Goal: Task Accomplishment & Management: Complete application form

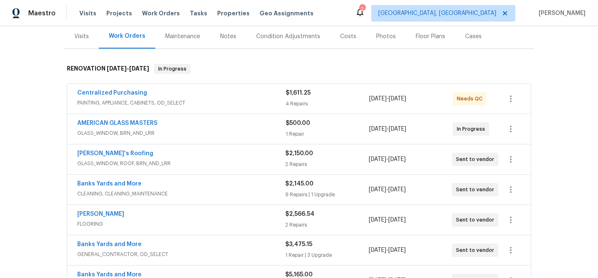
scroll to position [187, 0]
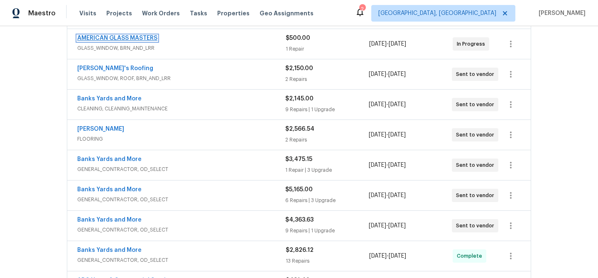
click at [147, 41] on link "AMERICAN GLASS MASTERS" at bounding box center [117, 38] width 80 height 6
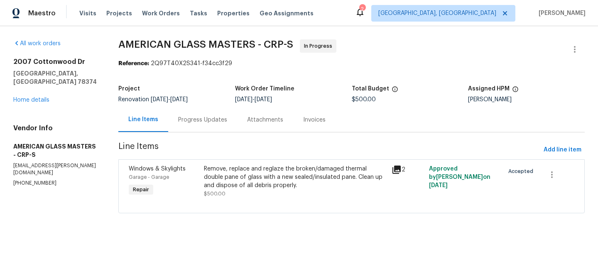
click at [330, 183] on div "Remove, replace and reglaze the broken/damaged thermal double pane of glass wit…" at bounding box center [295, 177] width 183 height 25
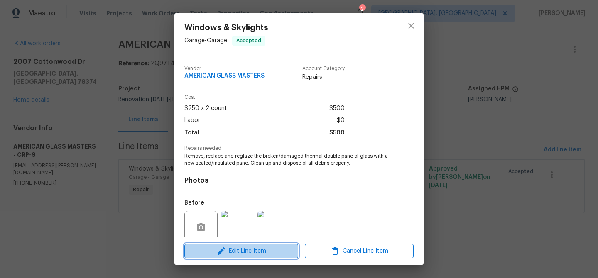
click at [242, 249] on span "Edit Line Item" at bounding box center [241, 251] width 109 height 10
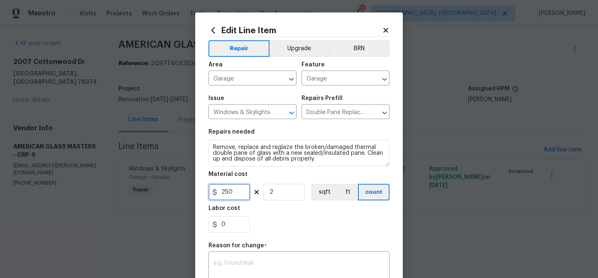
click at [234, 195] on input "250" at bounding box center [229, 192] width 42 height 17
type input "958.6"
click at [272, 195] on input "2" at bounding box center [284, 192] width 42 height 17
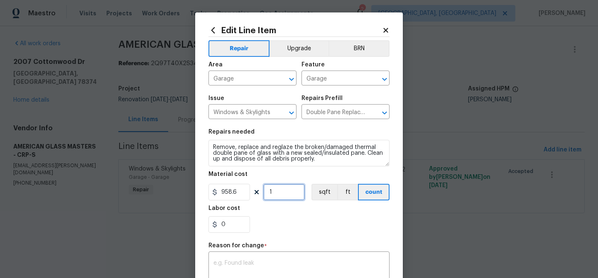
type input "1"
click at [296, 229] on div "0" at bounding box center [298, 224] width 181 height 17
click at [264, 79] on input "Garage" at bounding box center [240, 79] width 65 height 13
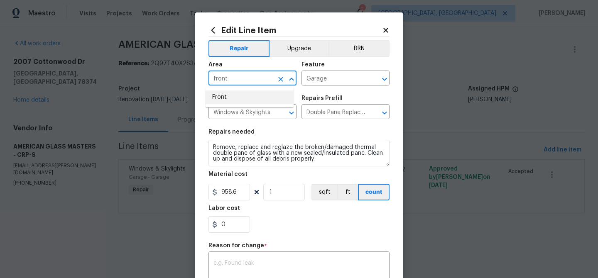
click at [226, 99] on li "Front" at bounding box center [249, 97] width 88 height 14
type input "Front"
click at [268, 132] on div "Repairs needed" at bounding box center [298, 134] width 181 height 11
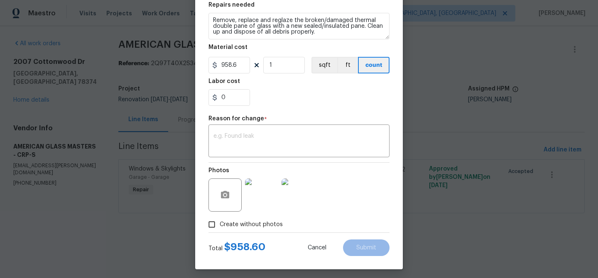
scroll to position [127, 0]
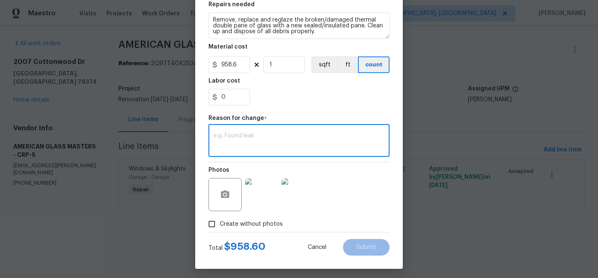
click at [244, 137] on textarea at bounding box center [298, 141] width 171 height 17
type textarea "Invoice"
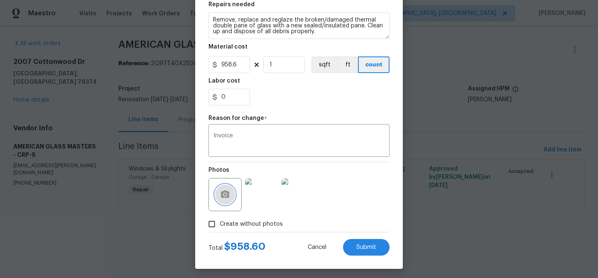
click at [226, 199] on icon "button" at bounding box center [225, 195] width 10 height 10
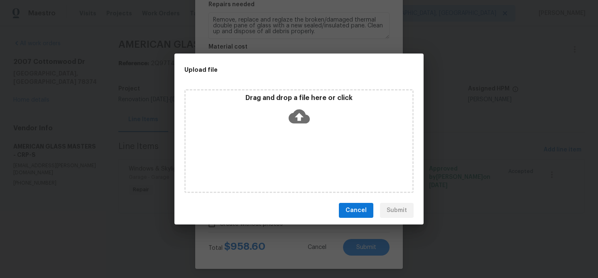
click at [301, 112] on icon at bounding box center [298, 117] width 21 height 14
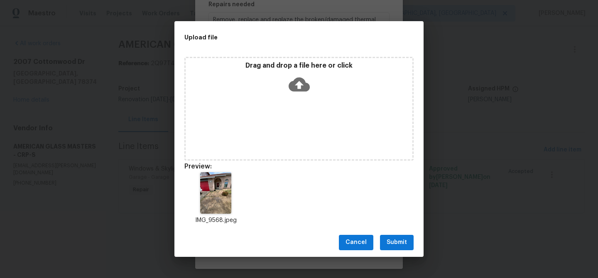
click at [392, 238] on span "Submit" at bounding box center [396, 242] width 20 height 10
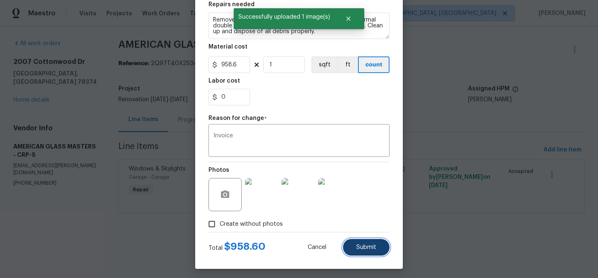
click at [368, 248] on span "Submit" at bounding box center [366, 247] width 20 height 6
type input "2"
type input "Garage"
type input "250"
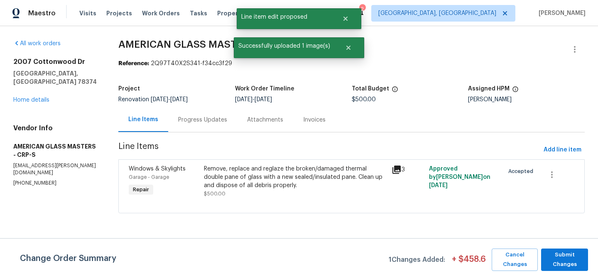
scroll to position [0, 0]
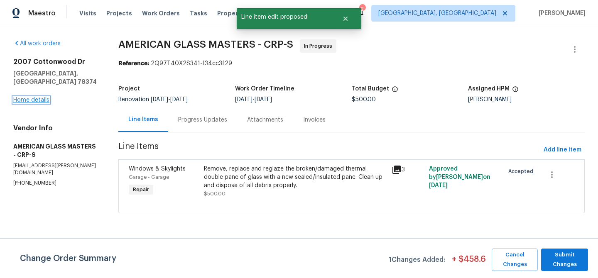
click at [35, 97] on link "Home details" at bounding box center [31, 100] width 36 height 6
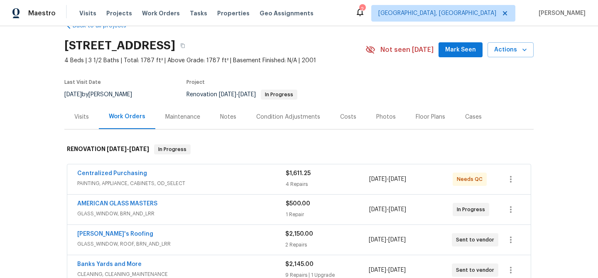
scroll to position [132, 0]
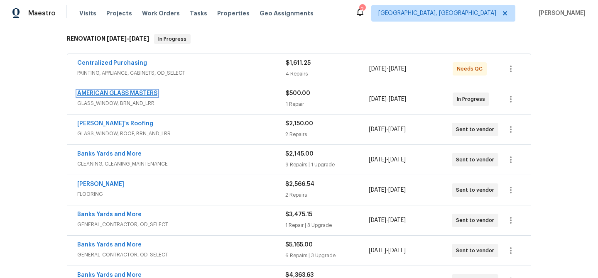
click at [121, 94] on link "AMERICAN GLASS MASTERS" at bounding box center [117, 93] width 80 height 6
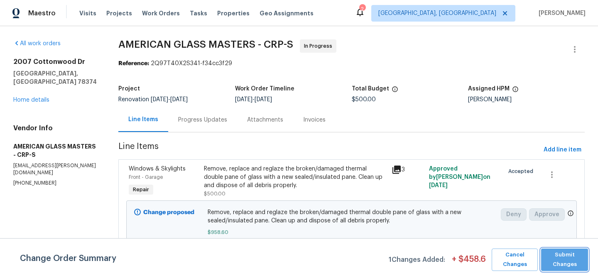
click at [560, 256] on span "Submit Changes" at bounding box center [564, 259] width 39 height 19
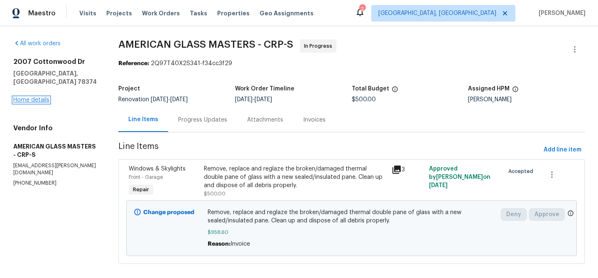
click at [44, 97] on link "Home details" at bounding box center [31, 100] width 36 height 6
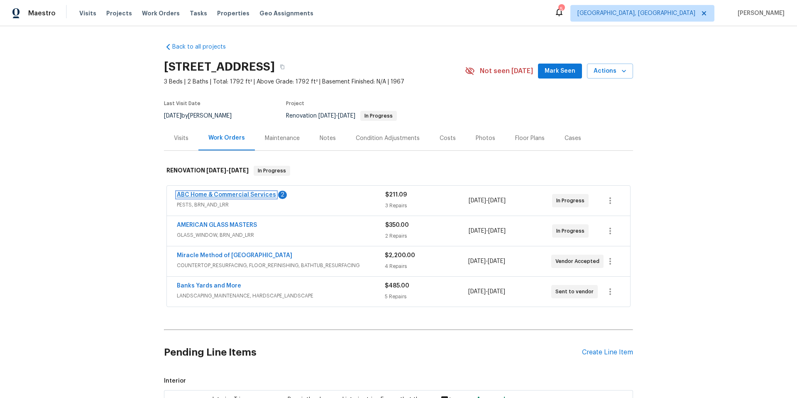
click at [208, 194] on link "ABC Home & Commercial Services" at bounding box center [226, 195] width 99 height 6
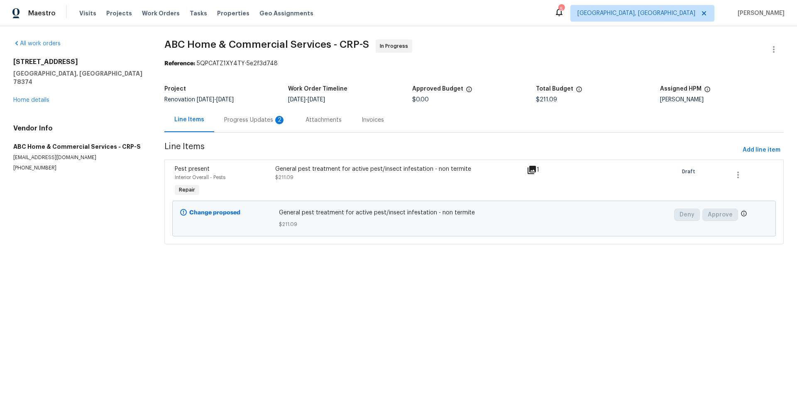
click at [233, 121] on div "Progress Updates 2" at bounding box center [254, 120] width 61 height 8
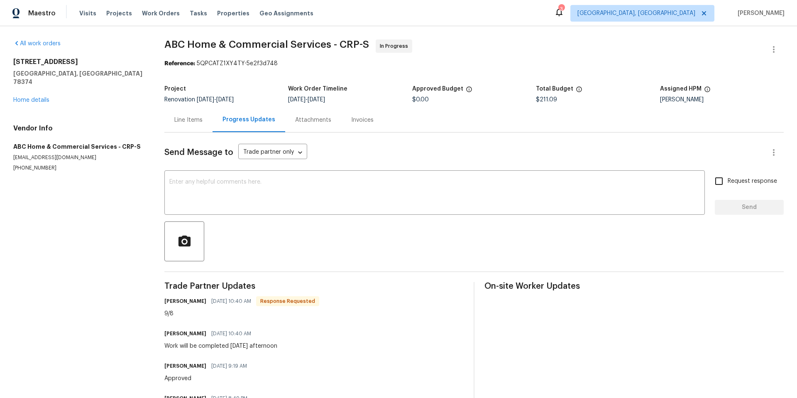
click at [196, 121] on div "Line Items" at bounding box center [188, 120] width 28 height 8
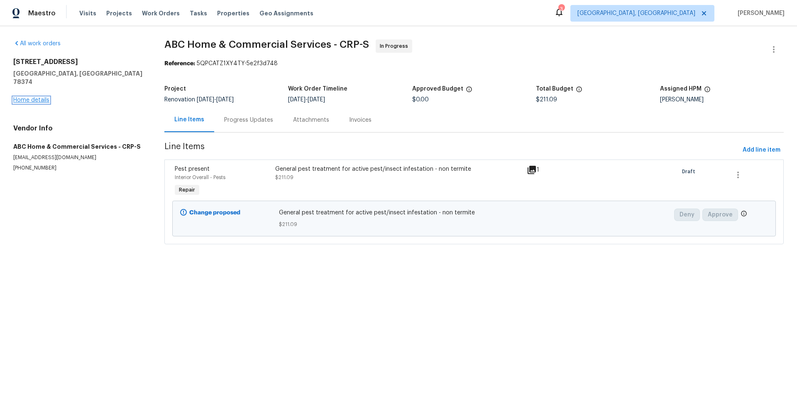
click at [40, 97] on link "Home details" at bounding box center [31, 100] width 36 height 6
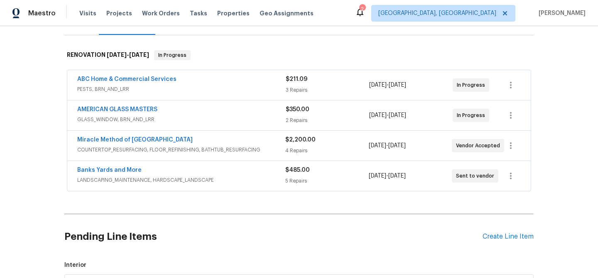
scroll to position [127, 0]
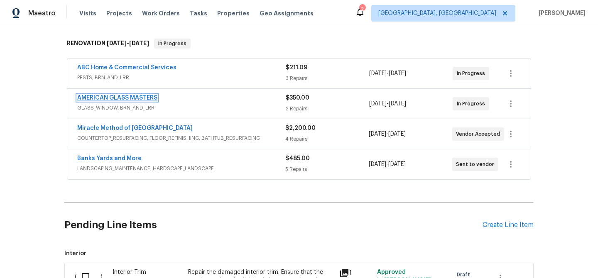
click at [133, 100] on link "AMERICAN GLASS MASTERS" at bounding box center [117, 98] width 80 height 6
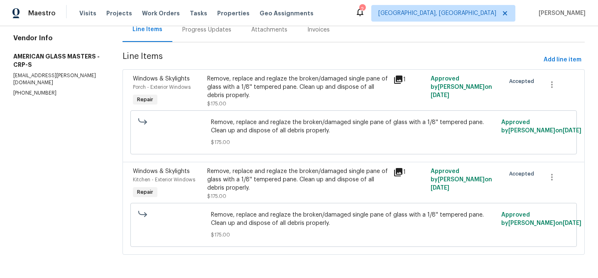
scroll to position [97, 0]
click at [296, 95] on div "Remove, replace and reglaze the broken/damaged single pane of glass with a 1/8'…" at bounding box center [297, 91] width 181 height 33
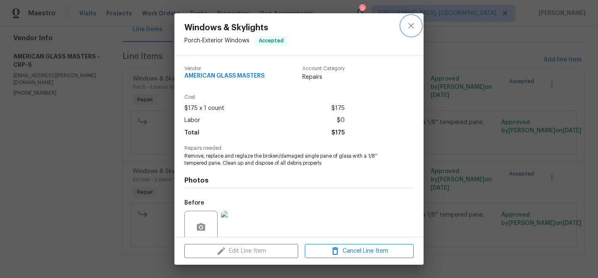
click at [409, 29] on icon "close" at bounding box center [411, 26] width 10 height 10
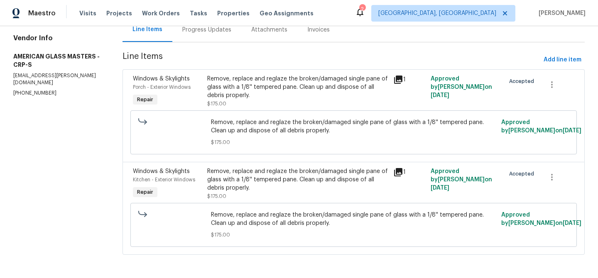
click at [289, 178] on div "Remove, replace and reglaze the broken/damaged single pane of glass with a 1/8'…" at bounding box center [297, 179] width 181 height 25
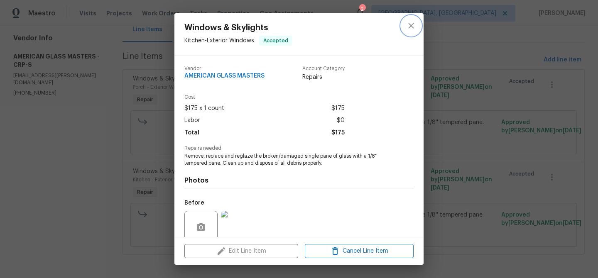
click at [413, 32] on button "close" at bounding box center [411, 26] width 20 height 20
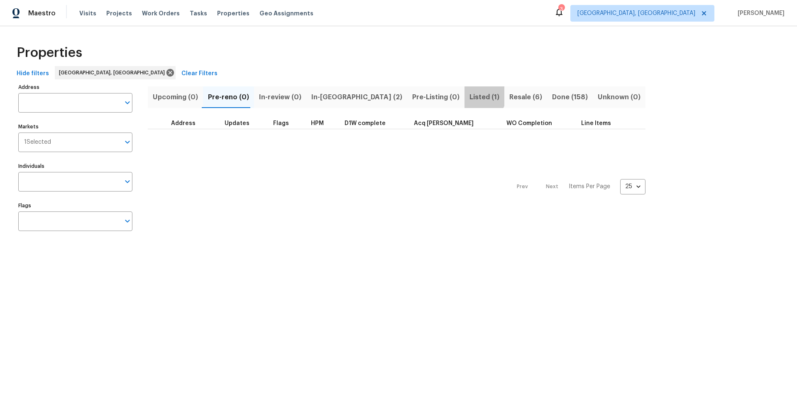
click at [469, 94] on span "Listed (1)" at bounding box center [484, 97] width 30 height 12
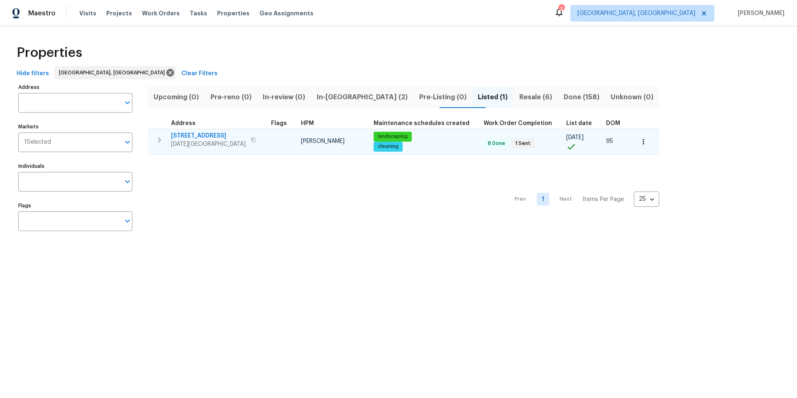
click at [207, 136] on span "[STREET_ADDRESS]" at bounding box center [208, 136] width 75 height 8
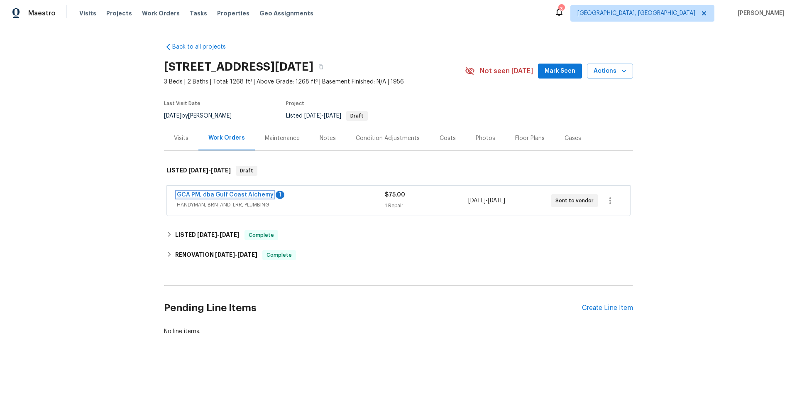
click at [211, 195] on link "GCA PM, dba Gulf Coast Alchemy" at bounding box center [225, 195] width 97 height 6
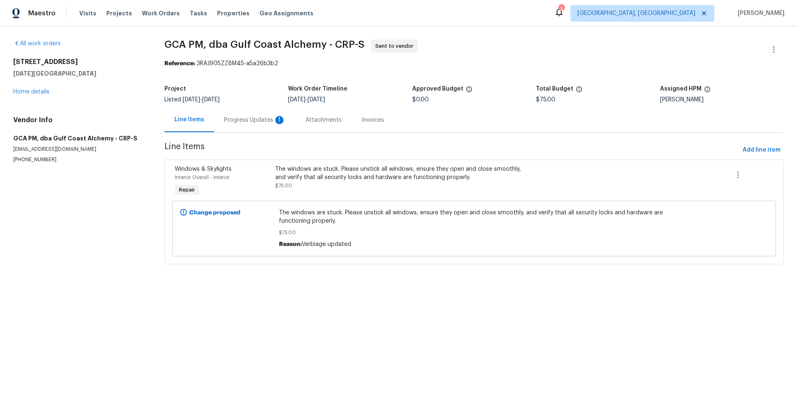
click at [236, 121] on div "Progress Updates 1" at bounding box center [254, 120] width 61 height 8
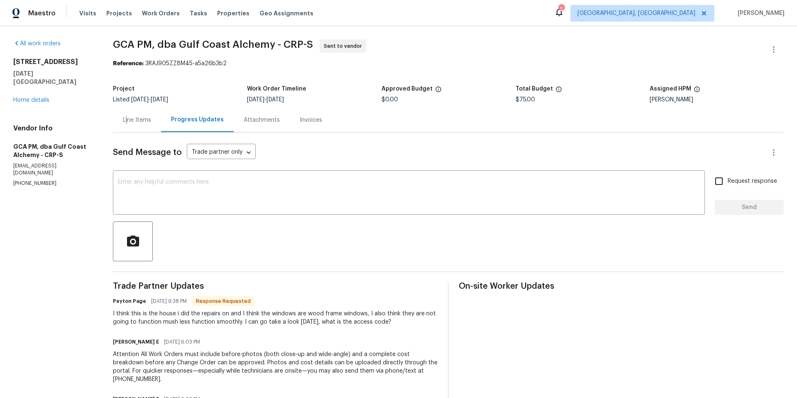
click at [130, 122] on div "Line Items" at bounding box center [137, 120] width 28 height 8
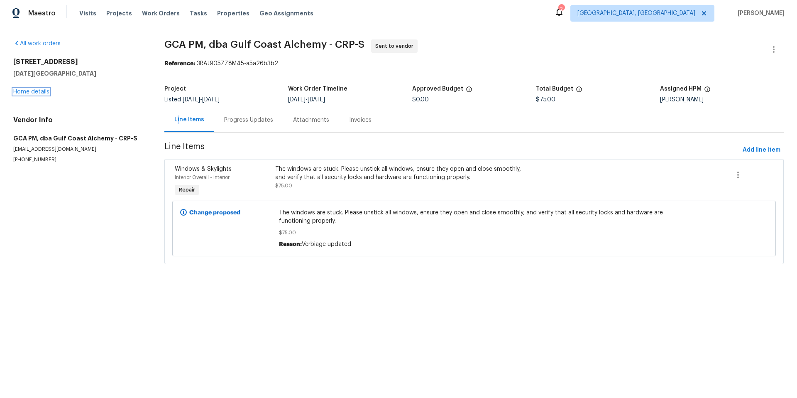
click at [36, 93] on link "Home details" at bounding box center [31, 92] width 36 height 6
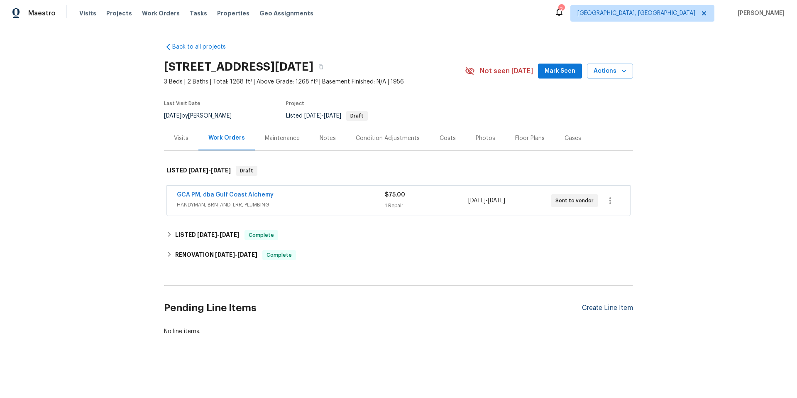
click at [602, 304] on div "Create Line Item" at bounding box center [607, 308] width 51 height 8
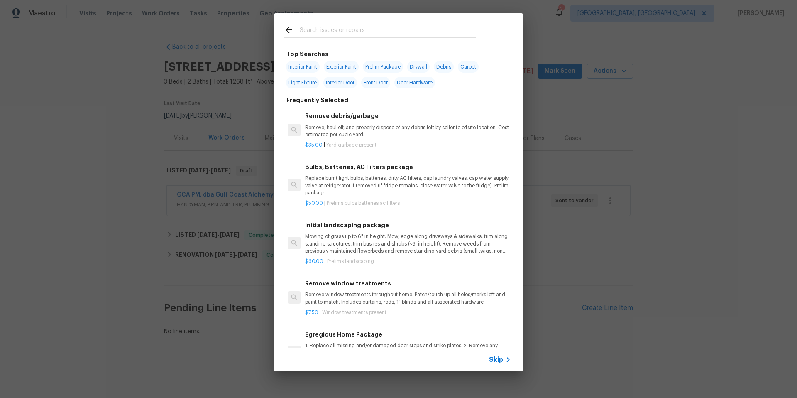
click at [320, 32] on input "text" at bounding box center [388, 31] width 176 height 12
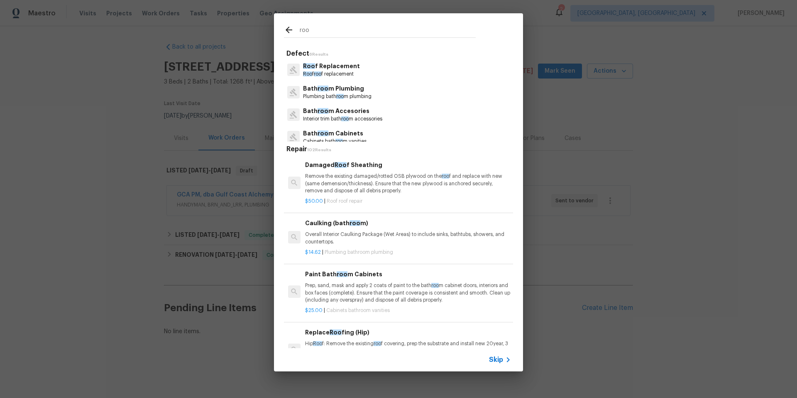
scroll to position [2, 0]
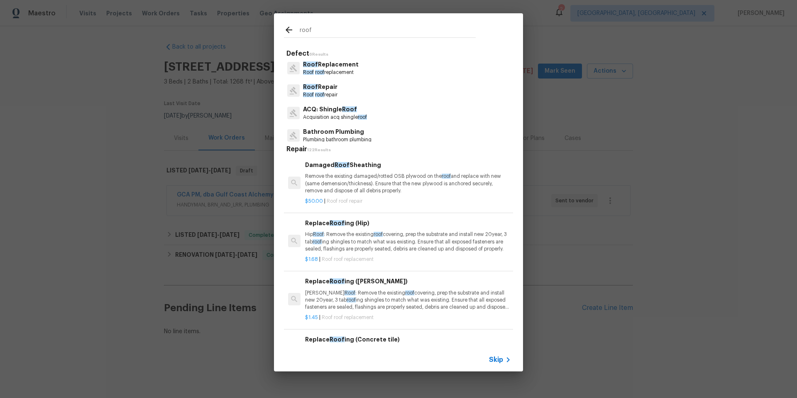
type input "roof"
click at [329, 92] on p "Roof roof repair" at bounding box center [320, 94] width 34 height 7
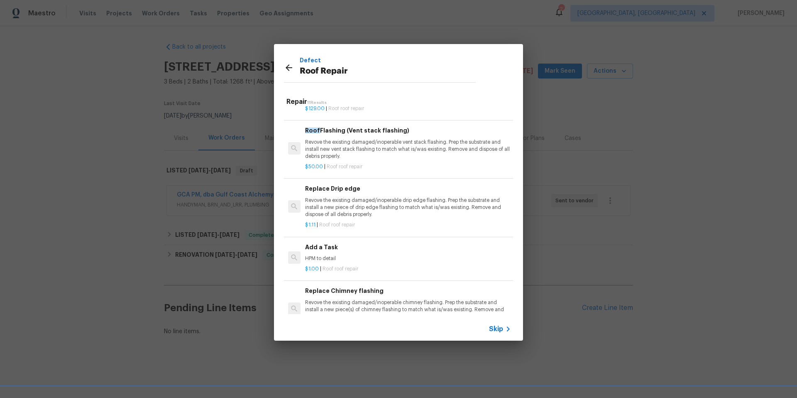
scroll to position [418, 0]
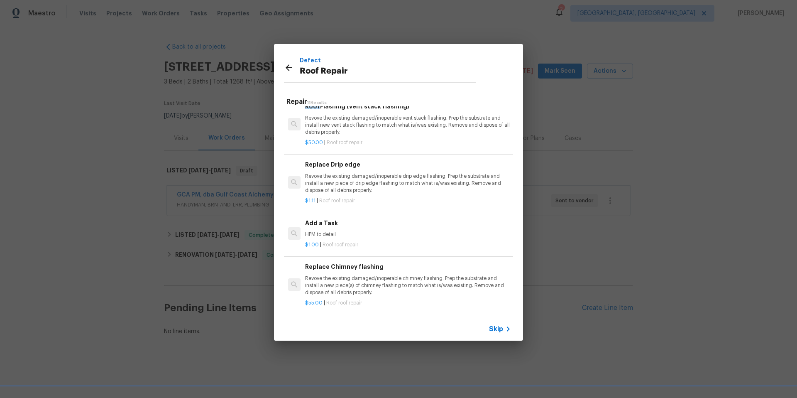
click at [287, 68] on icon at bounding box center [289, 67] width 7 height 7
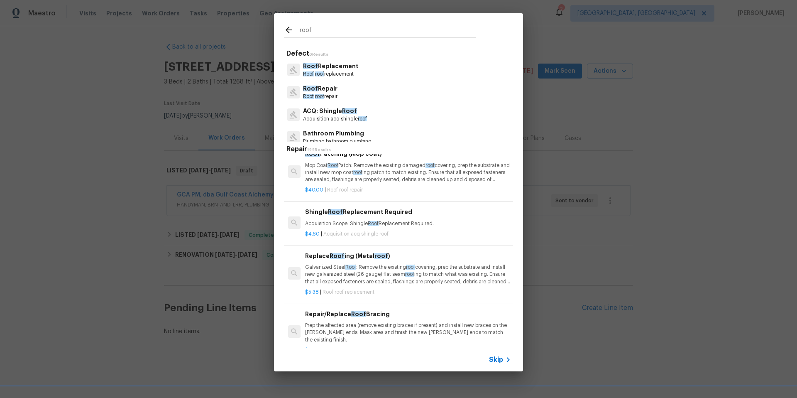
scroll to position [425, 0]
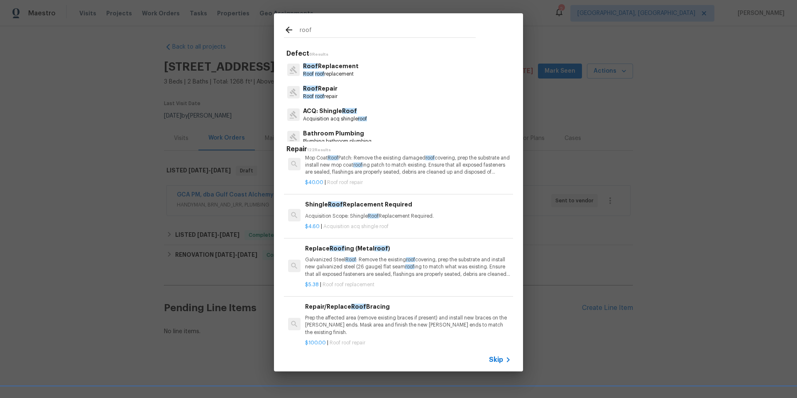
click at [328, 69] on p "Roof Replacement" at bounding box center [331, 66] width 56 height 9
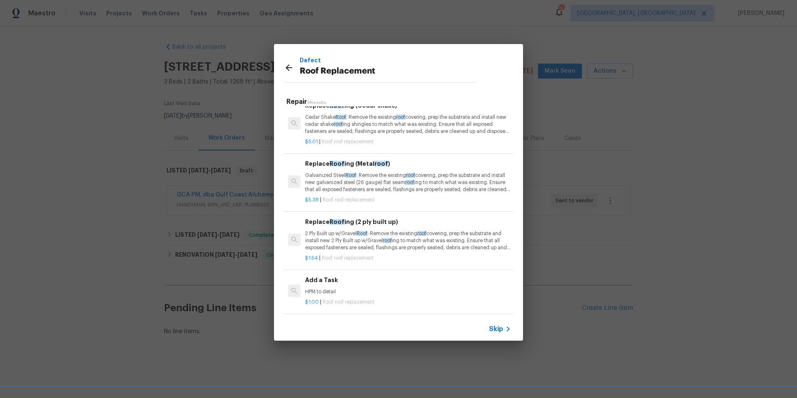
click at [289, 69] on icon at bounding box center [289, 68] width 10 height 10
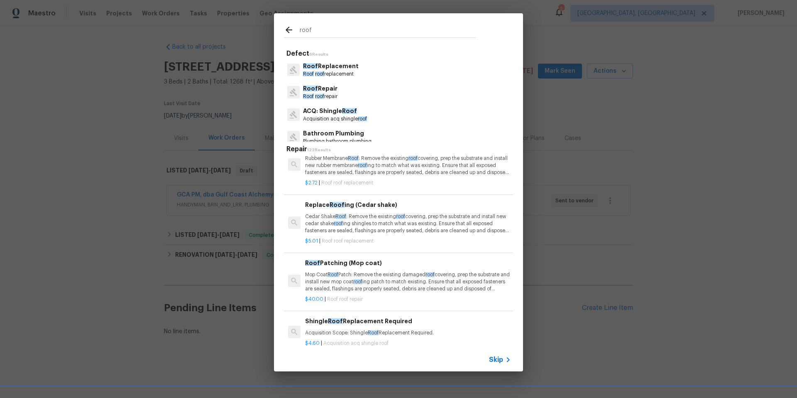
scroll to position [425, 0]
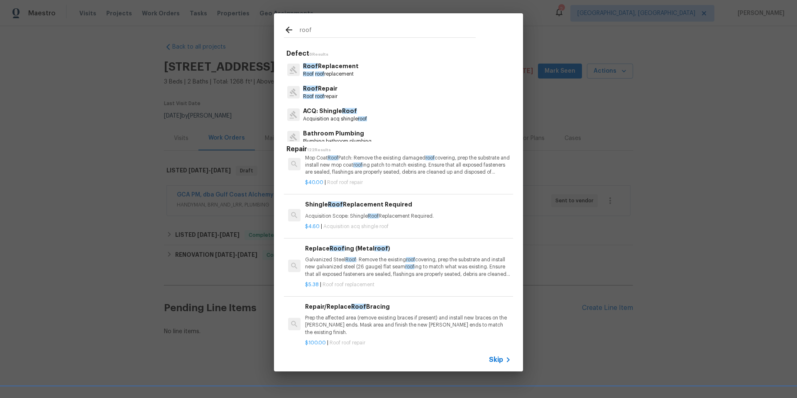
click at [329, 89] on p "Roof Repair" at bounding box center [320, 88] width 34 height 9
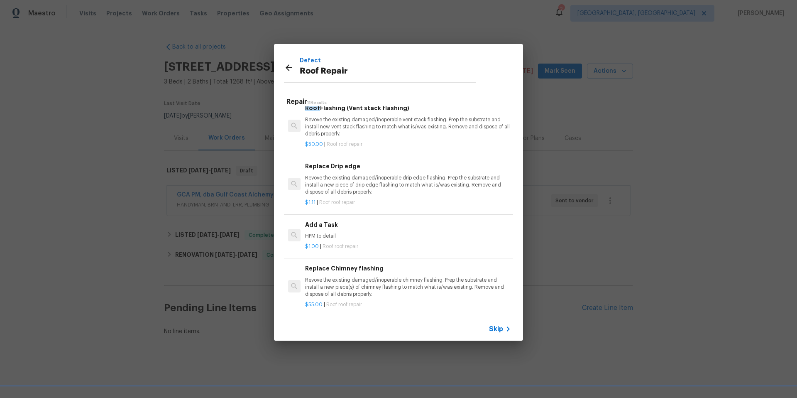
scroll to position [418, 0]
click at [313, 218] on h6 "Add a Task" at bounding box center [408, 222] width 206 height 9
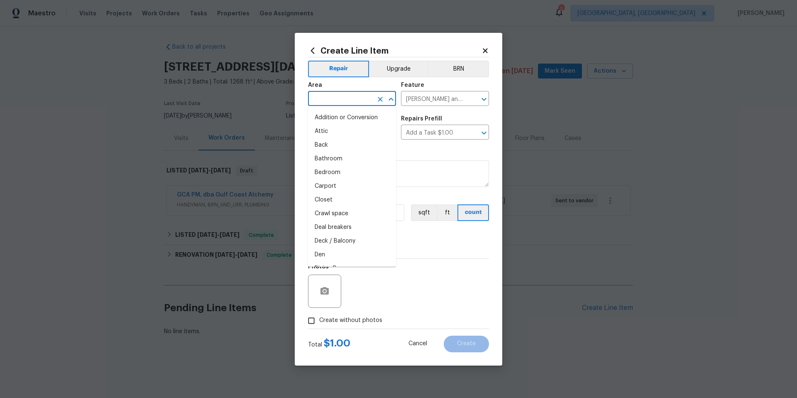
click at [330, 98] on input "text" at bounding box center [340, 99] width 65 height 13
click at [335, 213] on li "Roof" at bounding box center [352, 214] width 88 height 14
type input "Roof"
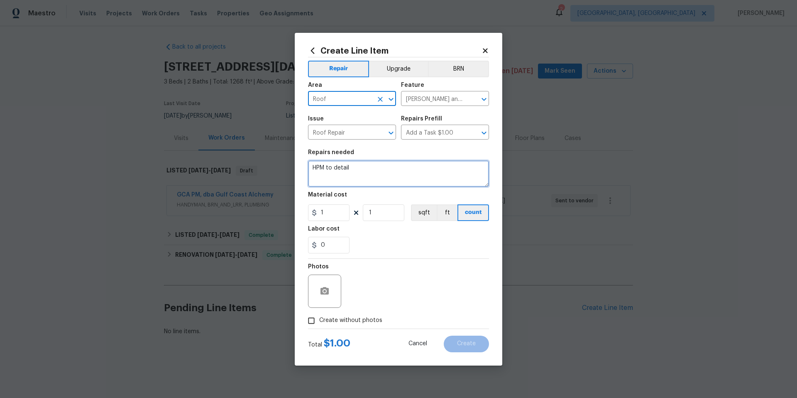
click at [356, 169] on textarea "HPM to detail" at bounding box center [398, 173] width 181 height 27
type textarea "R"
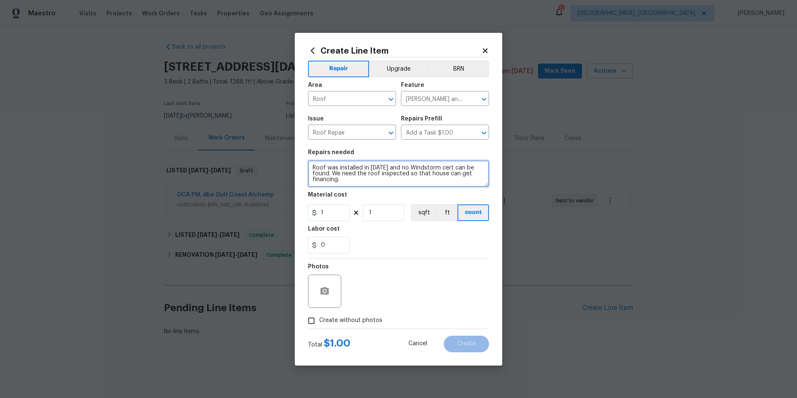
type textarea "Roof was installed in 2018 and no Windstorm cert can be found. We need the roof…"
click at [329, 212] on input "1" at bounding box center [329, 212] width 42 height 17
type input "150"
drag, startPoint x: 315, startPoint y: 320, endPoint x: 338, endPoint y: 322, distance: 23.7
click at [315, 320] on input "Create without photos" at bounding box center [311, 321] width 16 height 16
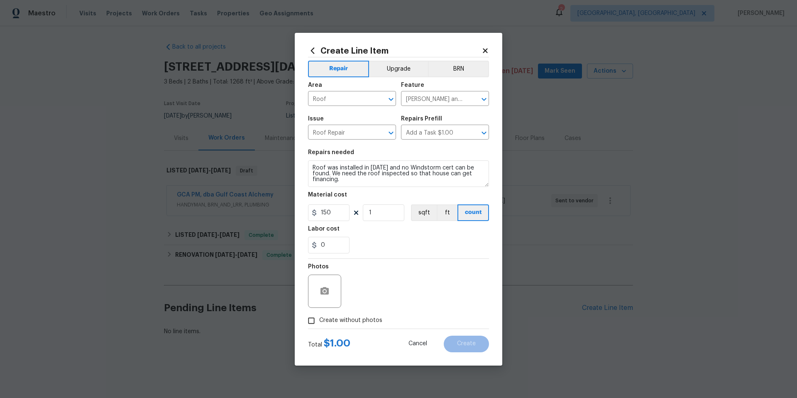
checkbox input "true"
click at [413, 295] on textarea at bounding box center [418, 290] width 141 height 33
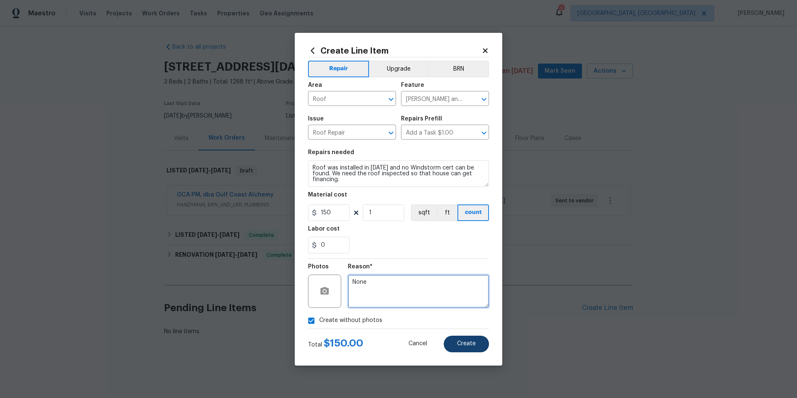
type textarea "None"
click at [476, 350] on button "Create" at bounding box center [466, 343] width 45 height 17
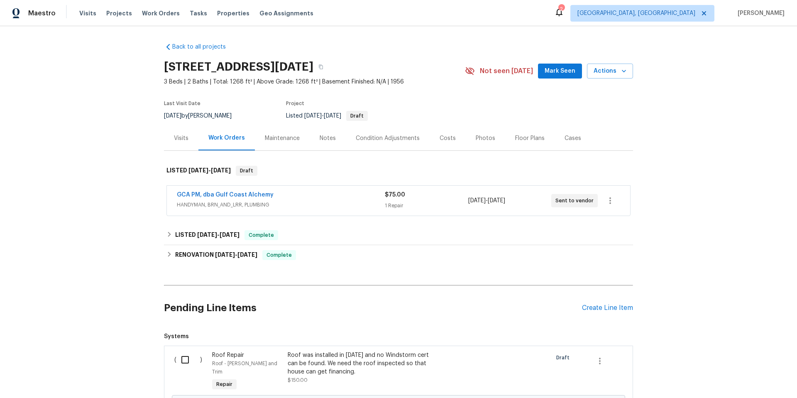
click at [184, 361] on input "checkbox" at bounding box center [188, 359] width 24 height 17
checkbox input "true"
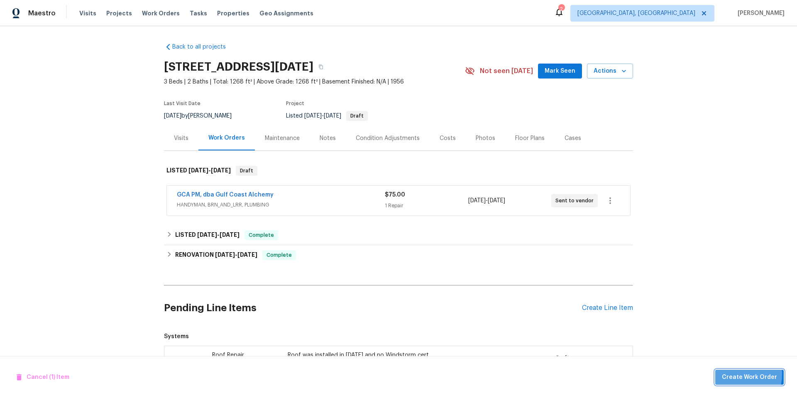
click at [731, 374] on span "Create Work Order" at bounding box center [749, 377] width 55 height 10
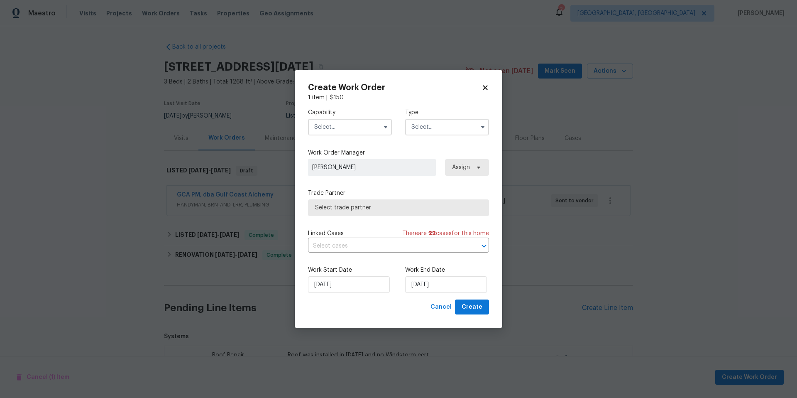
click at [347, 130] on input "text" at bounding box center [350, 127] width 84 height 17
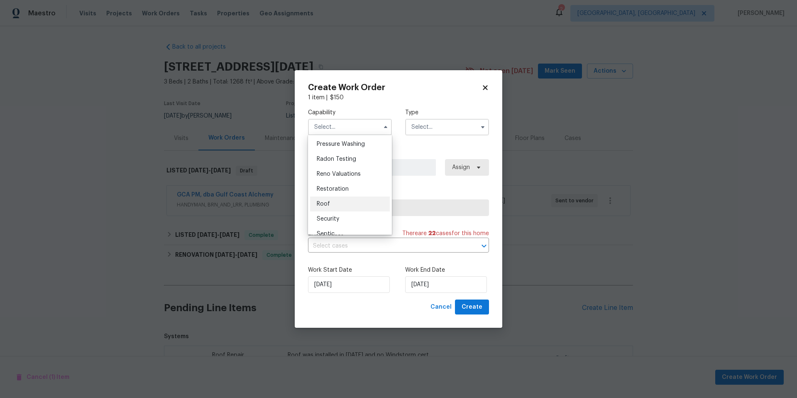
click at [362, 211] on div "Roof" at bounding box center [350, 203] width 80 height 15
type input "Roof"
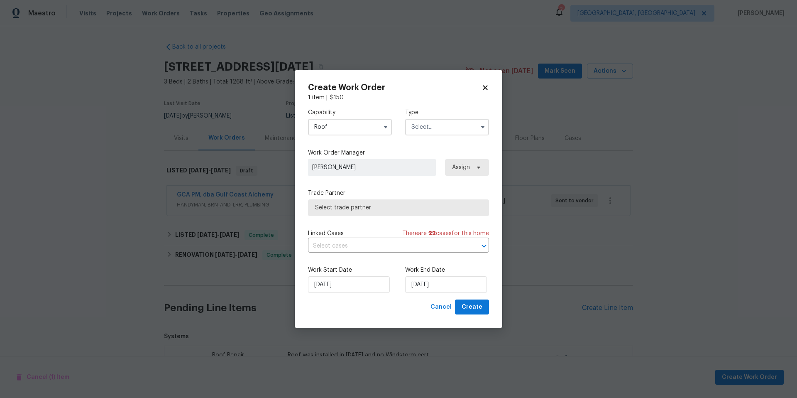
click at [445, 125] on input "text" at bounding box center [447, 127] width 84 height 17
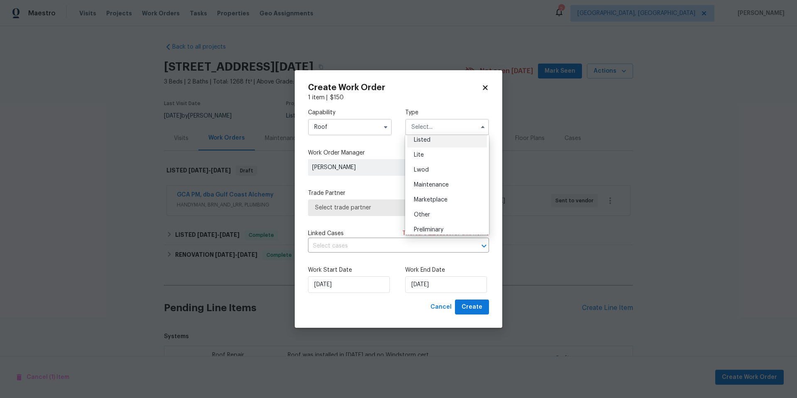
click at [429, 142] on span "Listed" at bounding box center [422, 140] width 17 height 6
type input "Listed"
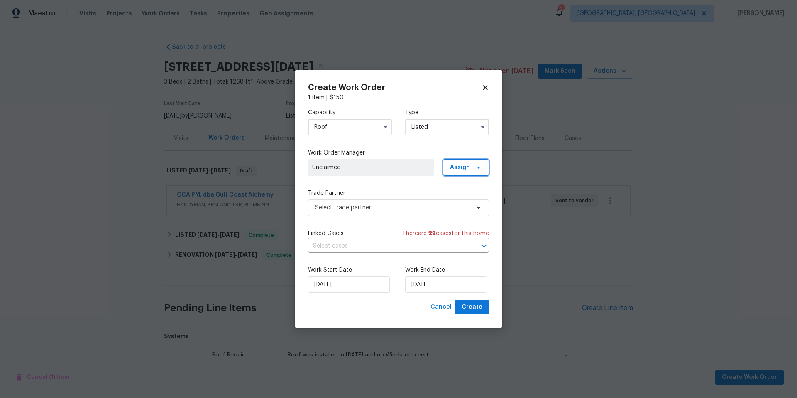
click at [470, 169] on span "Assign" at bounding box center [466, 167] width 46 height 17
click at [477, 216] on div "Assign to me" at bounding box center [467, 214] width 36 height 8
click at [374, 184] on div "Capability Roof Type Listed Work Order Manager Scott McGinnis Assign Trade Part…" at bounding box center [398, 201] width 181 height 198
click at [381, 205] on span "Select trade partner" at bounding box center [392, 207] width 155 height 8
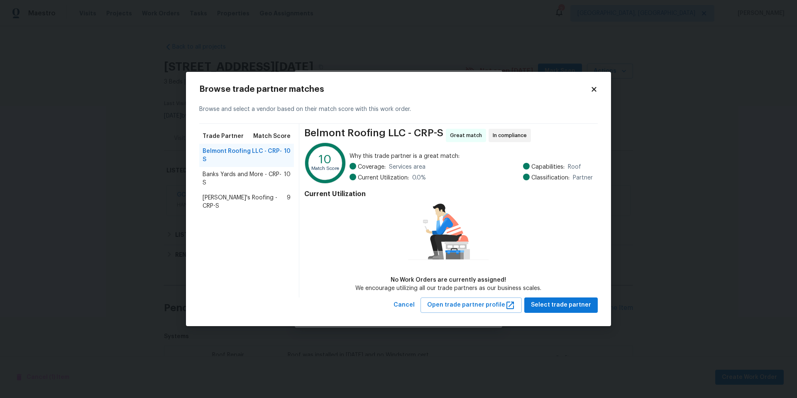
click at [231, 193] on span "Randy's Roofing - CRP-S" at bounding box center [245, 201] width 84 height 17
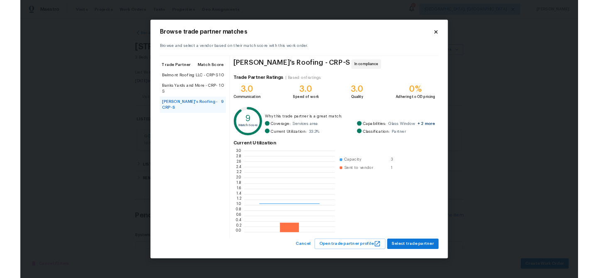
scroll to position [110, 123]
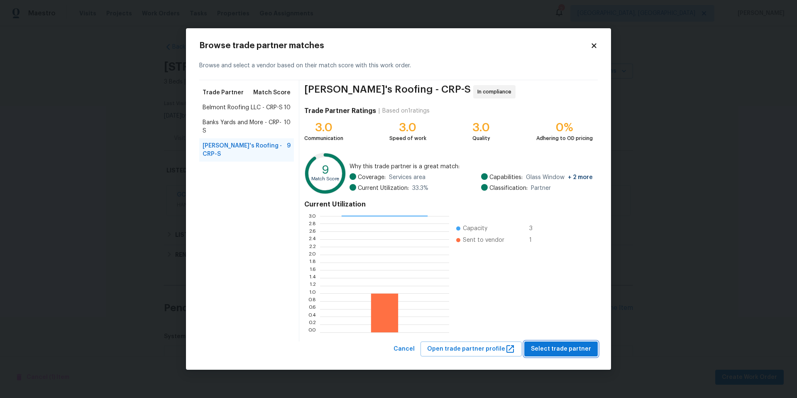
click at [556, 355] on button "Select trade partner" at bounding box center [560, 348] width 73 height 15
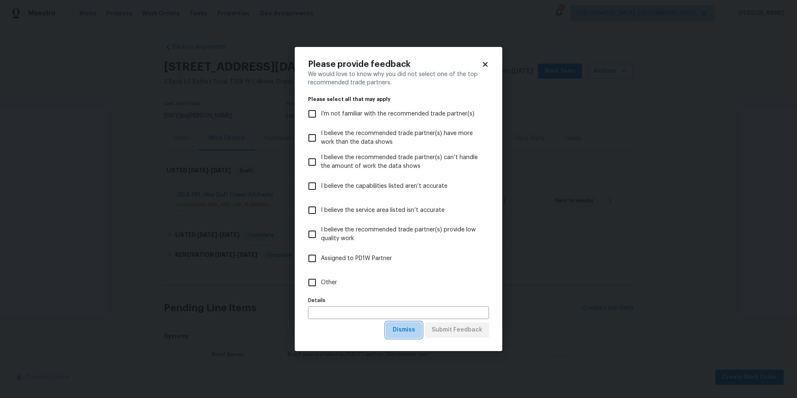
click at [403, 332] on span "Dismiss" at bounding box center [404, 330] width 22 height 10
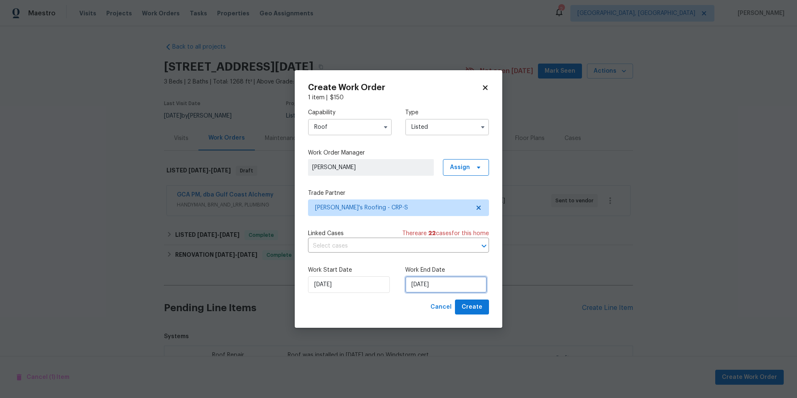
click at [453, 286] on input "9/6/2025" at bounding box center [446, 284] width 82 height 17
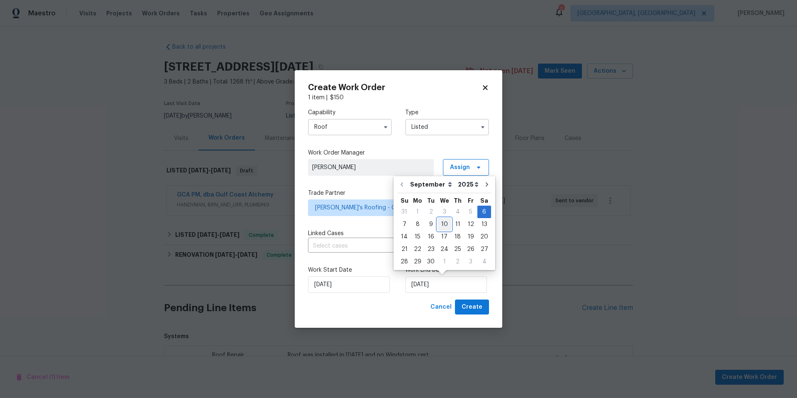
click at [444, 226] on div "10" at bounding box center [445, 224] width 14 height 12
type input "9/10/2025"
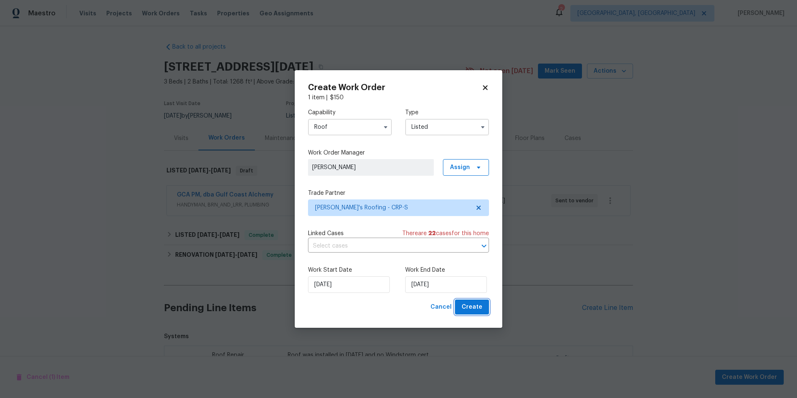
click at [481, 308] on span "Create" at bounding box center [472, 307] width 21 height 10
checkbox input "false"
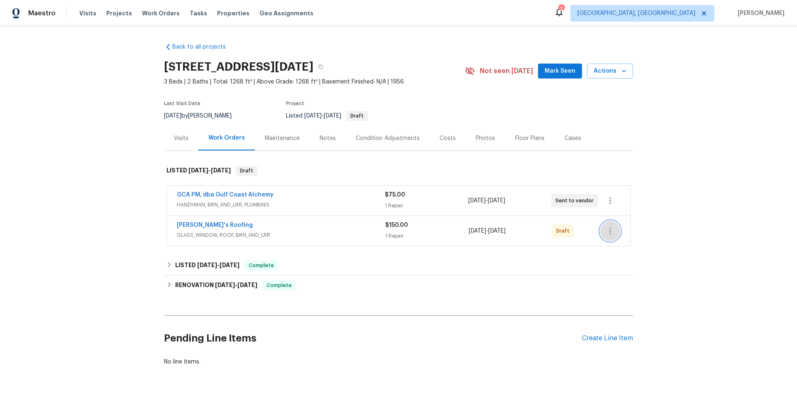
click at [611, 232] on icon "button" at bounding box center [610, 231] width 10 height 10
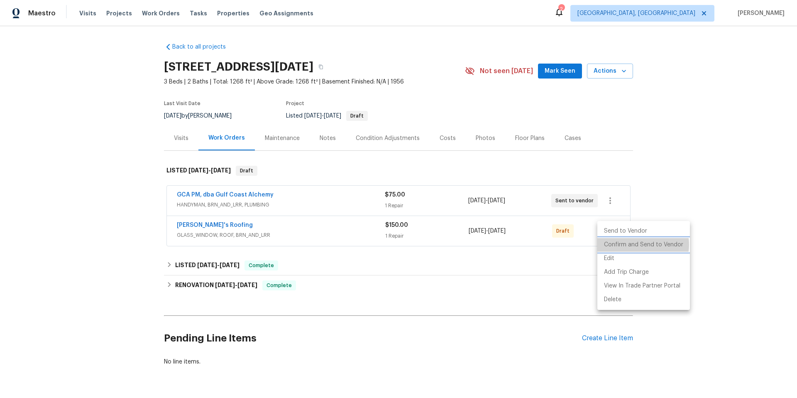
click at [636, 244] on li "Confirm and Send to Vendor" at bounding box center [643, 245] width 93 height 14
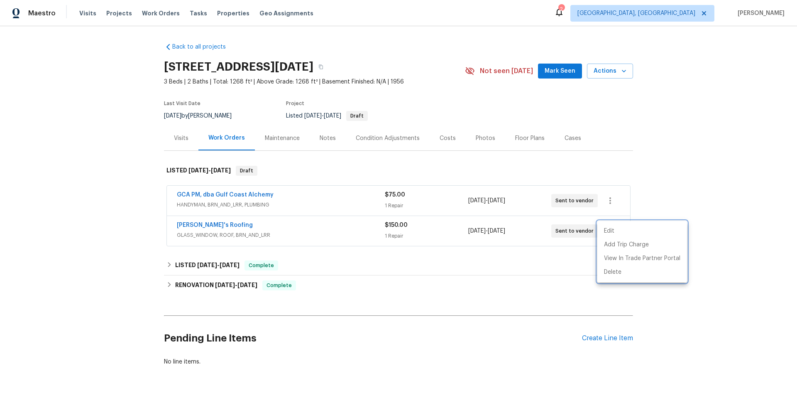
click at [69, 215] on div at bounding box center [398, 199] width 797 height 398
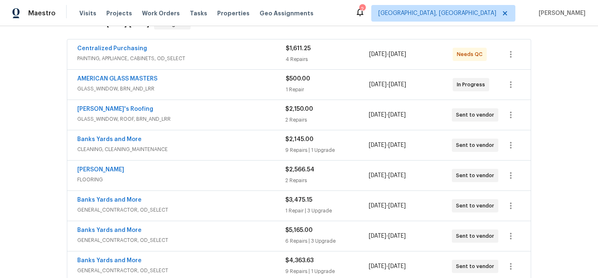
scroll to position [139, 0]
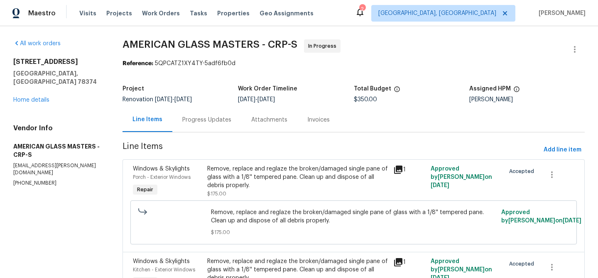
click at [190, 193] on div "Windows & Skylights Porch - Exterior Windows Repair" at bounding box center [167, 181] width 74 height 38
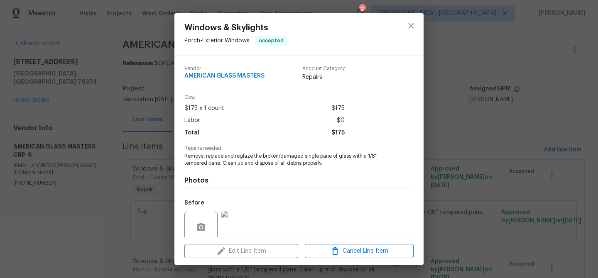
click at [256, 252] on div "Edit Line Item Cancel Line Item" at bounding box center [298, 251] width 249 height 28
click at [255, 251] on div "Edit Line Item Cancel Line Item" at bounding box center [298, 251] width 249 height 28
click at [255, 249] on div "Edit Line Item Cancel Line Item" at bounding box center [298, 251] width 249 height 28
click at [254, 249] on div "Edit Line Item Cancel Line Item" at bounding box center [298, 251] width 249 height 28
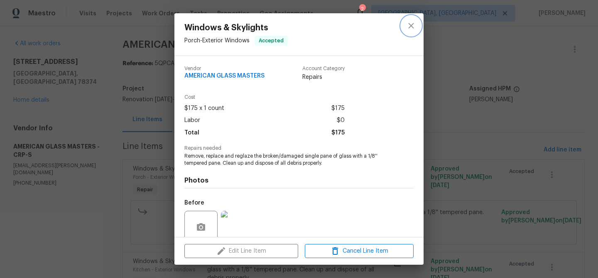
click at [407, 27] on icon "close" at bounding box center [411, 26] width 10 height 10
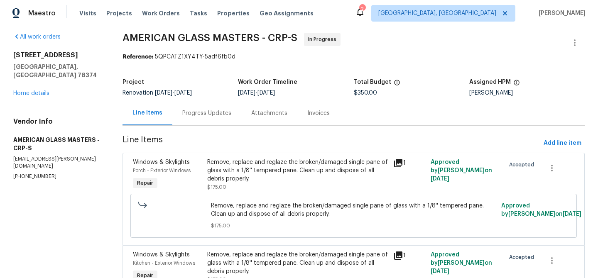
scroll to position [15, 0]
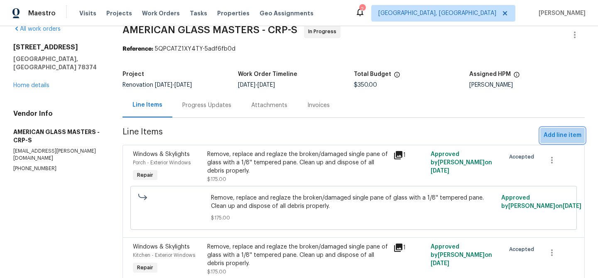
click at [563, 133] on span "Add line item" at bounding box center [562, 135] width 38 height 10
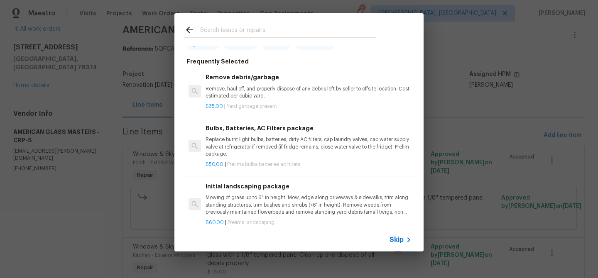
scroll to position [0, 0]
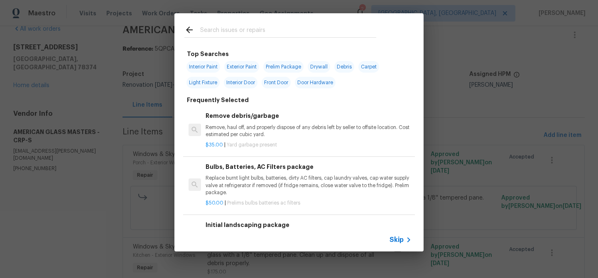
click at [217, 26] on input "text" at bounding box center [288, 31] width 176 height 12
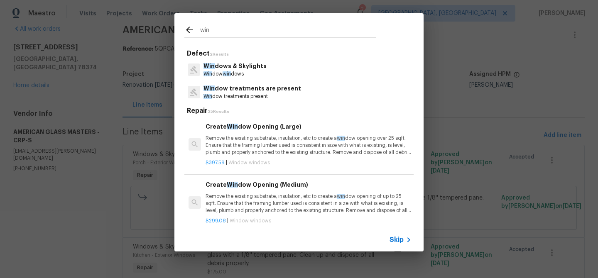
type input "win"
click at [244, 70] on p "Win dows & Skylights" at bounding box center [234, 66] width 63 height 9
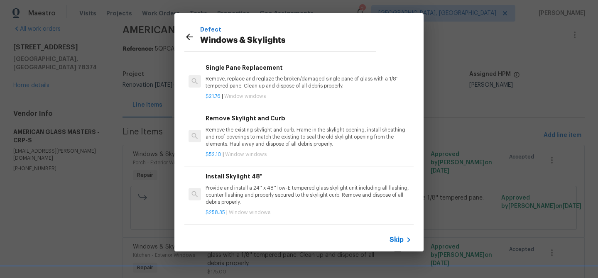
scroll to position [58, 0]
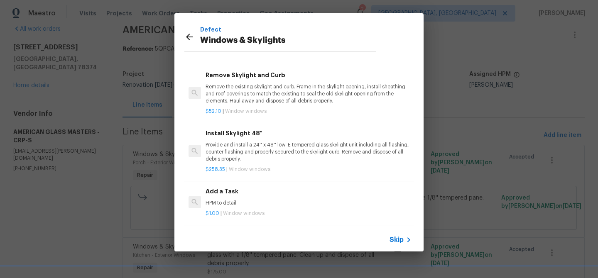
click at [215, 187] on h6 "Add a Task" at bounding box center [308, 191] width 206 height 9
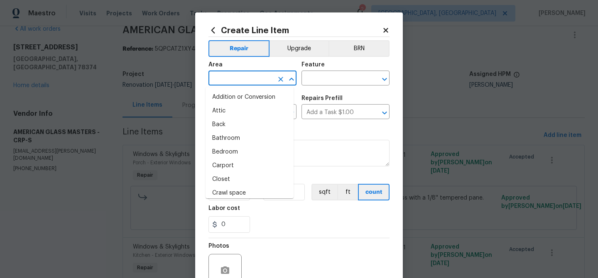
click at [235, 82] on input "text" at bounding box center [240, 79] width 65 height 13
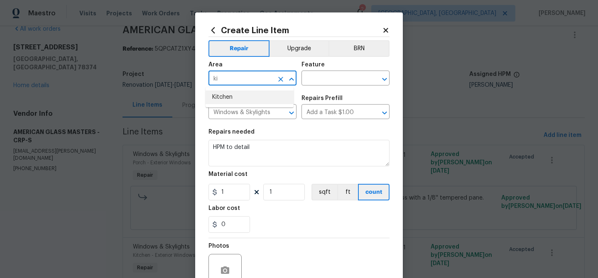
click at [221, 93] on li "Kitchen" at bounding box center [249, 97] width 88 height 14
type input "Kitchen"
click at [314, 76] on input "text" at bounding box center [333, 79] width 65 height 13
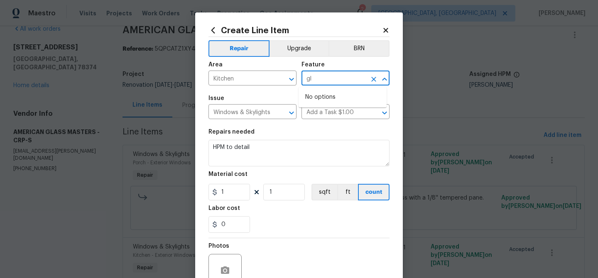
type input "g"
click at [347, 117] on li "Exterior Windows" at bounding box center [342, 117] width 88 height 14
type input "Exterior Windows"
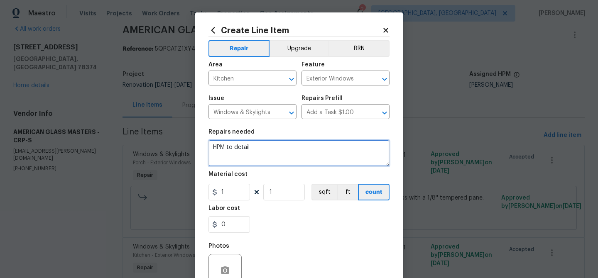
click at [257, 146] on textarea "HPM to detail" at bounding box center [298, 153] width 181 height 27
click at [257, 145] on textarea "HPM to detail" at bounding box center [298, 153] width 181 height 27
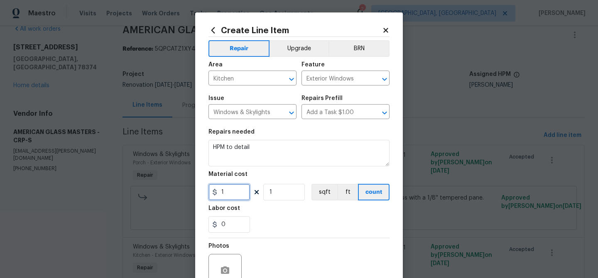
type input "1"
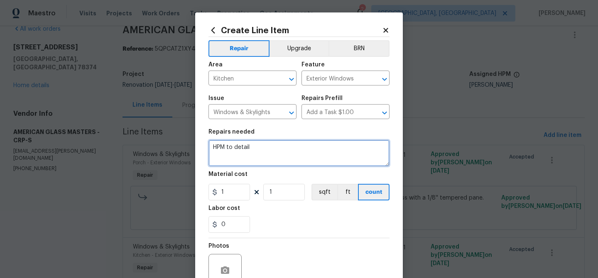
click at [262, 147] on textarea "HPM to detail" at bounding box center [298, 153] width 181 height 27
click at [286, 149] on textarea "The difference in invoice for wo" at bounding box center [298, 153] width 181 height 27
click at [303, 148] on textarea "The difference in invoice for two" at bounding box center [298, 153] width 181 height 27
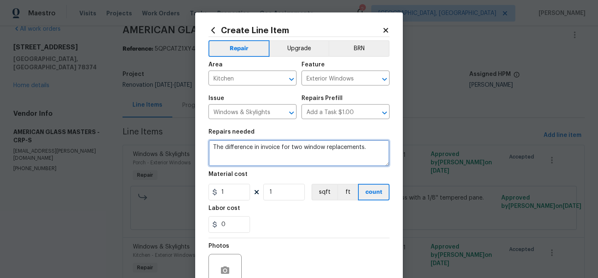
type textarea "The difference in invoice for two window replacements."
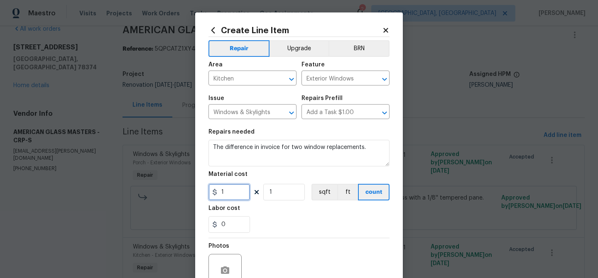
click at [237, 196] on input "1" at bounding box center [229, 192] width 42 height 17
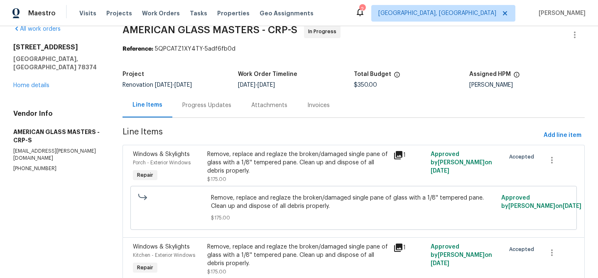
click at [232, 110] on div "Progress Updates" at bounding box center [206, 105] width 69 height 24
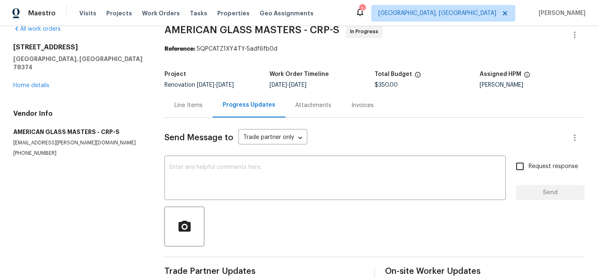
click at [192, 108] on div "Line Items" at bounding box center [188, 105] width 28 height 8
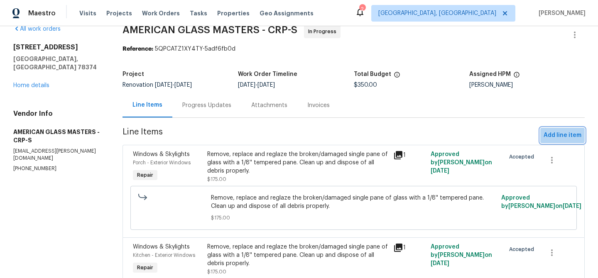
click at [547, 131] on span "Add line item" at bounding box center [562, 135] width 38 height 10
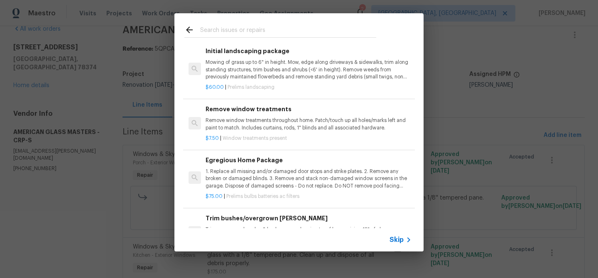
scroll to position [274, 0]
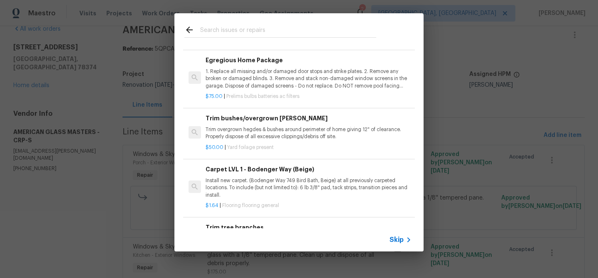
click at [221, 28] on input "text" at bounding box center [288, 31] width 176 height 12
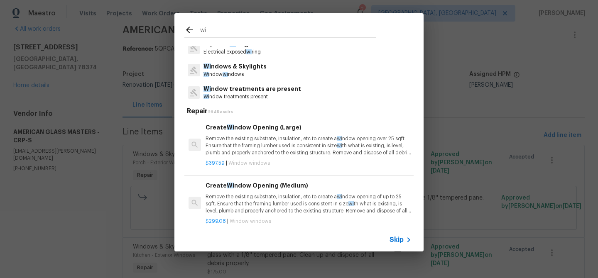
scroll to position [0, 0]
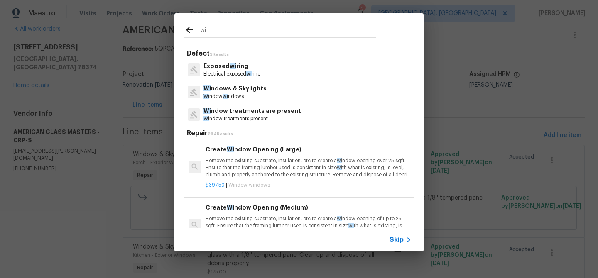
type input "wi"
click at [241, 92] on p "Wi ndows & Skylights" at bounding box center [234, 88] width 63 height 9
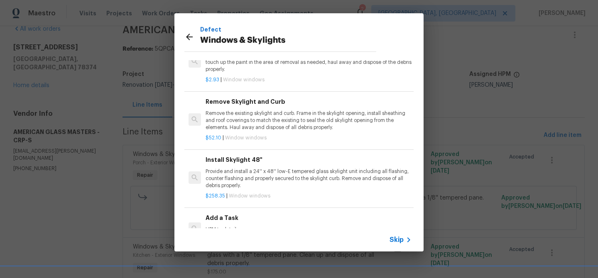
scroll to position [58, 0]
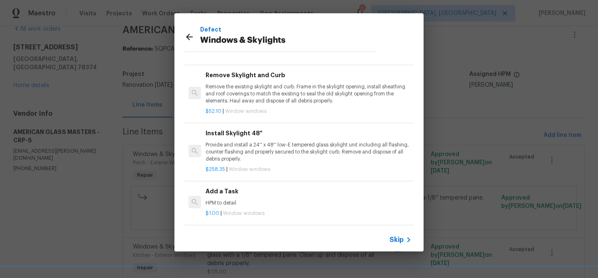
click at [223, 187] on h6 "Add a Task" at bounding box center [308, 191] width 206 height 9
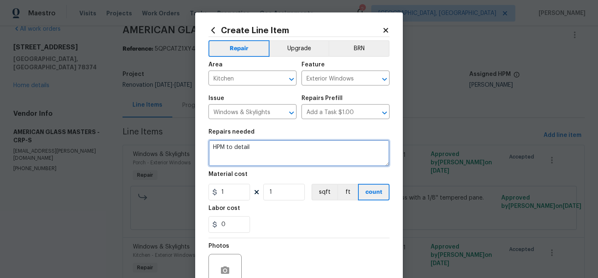
click at [257, 151] on textarea "HPM to detail" at bounding box center [298, 153] width 181 height 27
click at [257, 150] on textarea "HPM to detail" at bounding box center [298, 153] width 181 height 27
type textarea "Cost difference in price catalog and invoice"
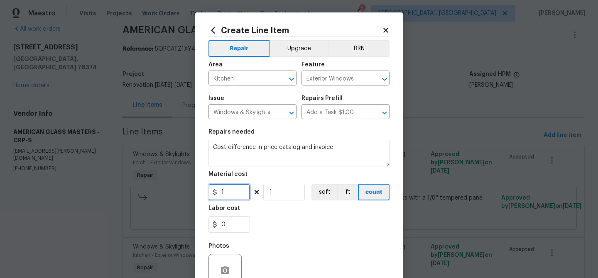
click at [223, 193] on input "1" at bounding box center [229, 192] width 42 height 17
type input "164.49"
click at [221, 267] on icon "button" at bounding box center [225, 269] width 8 height 7
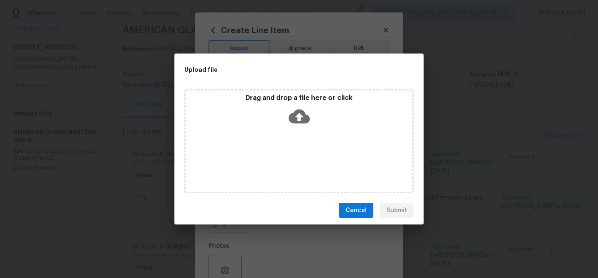
click at [369, 210] on button "Cancel" at bounding box center [356, 210] width 34 height 15
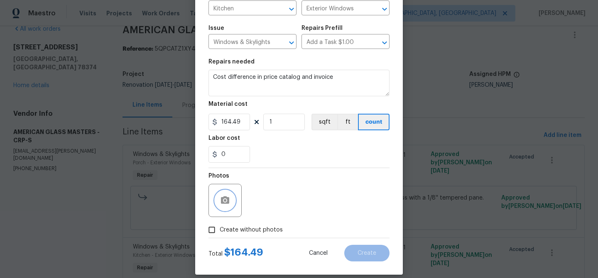
scroll to position [71, 0]
click at [223, 200] on icon "button" at bounding box center [225, 200] width 10 height 10
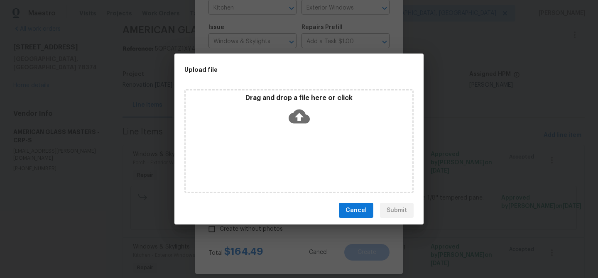
click at [291, 121] on icon at bounding box center [298, 117] width 21 height 14
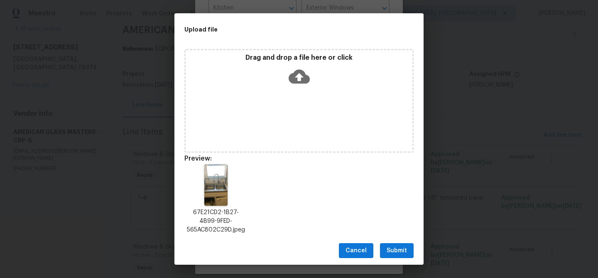
click at [404, 252] on span "Submit" at bounding box center [396, 251] width 20 height 10
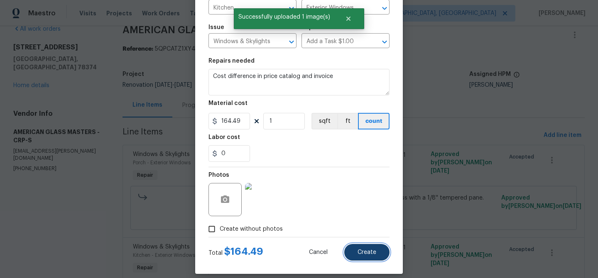
click at [366, 251] on span "Create" at bounding box center [366, 252] width 19 height 6
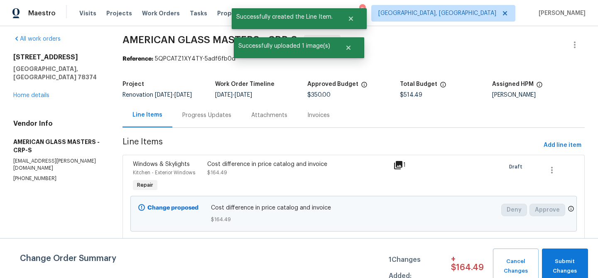
scroll to position [6, 0]
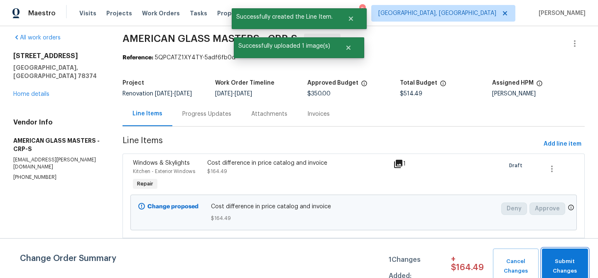
click at [565, 265] on span "Submit Changes" at bounding box center [565, 266] width 38 height 19
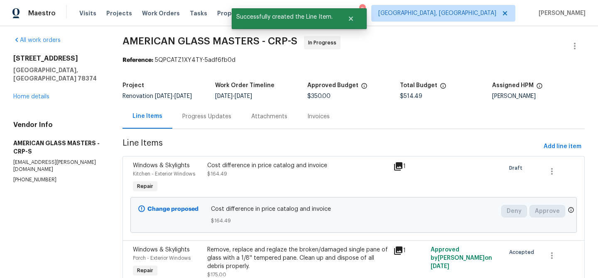
scroll to position [0, 0]
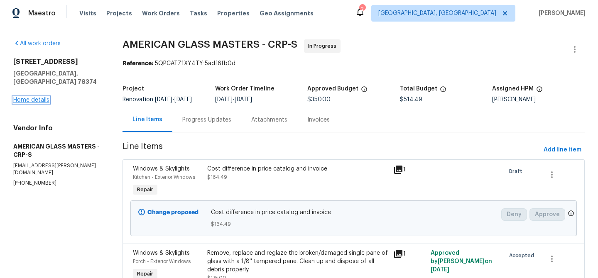
click at [43, 97] on link "Home details" at bounding box center [31, 100] width 36 height 6
